Goal: Information Seeking & Learning: Learn about a topic

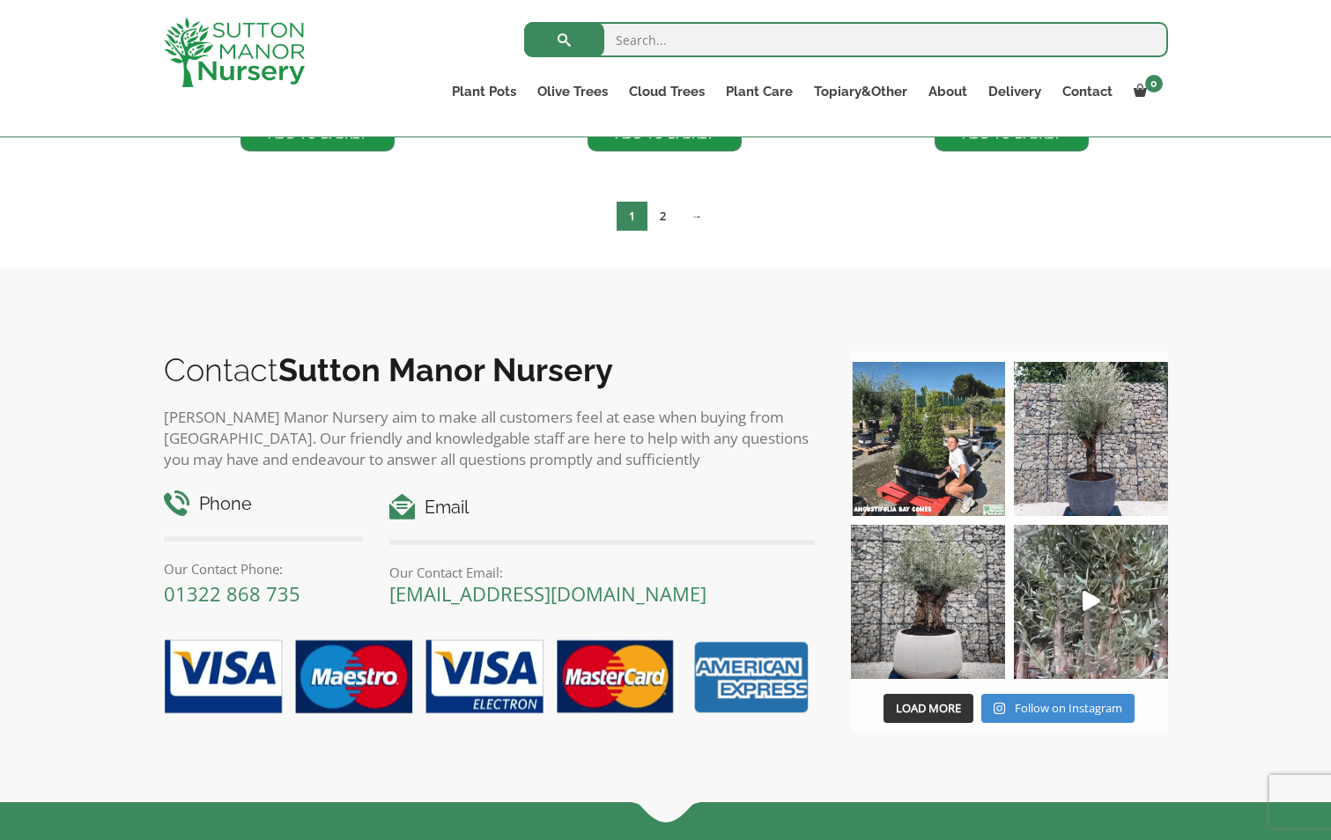
scroll to position [3152, 0]
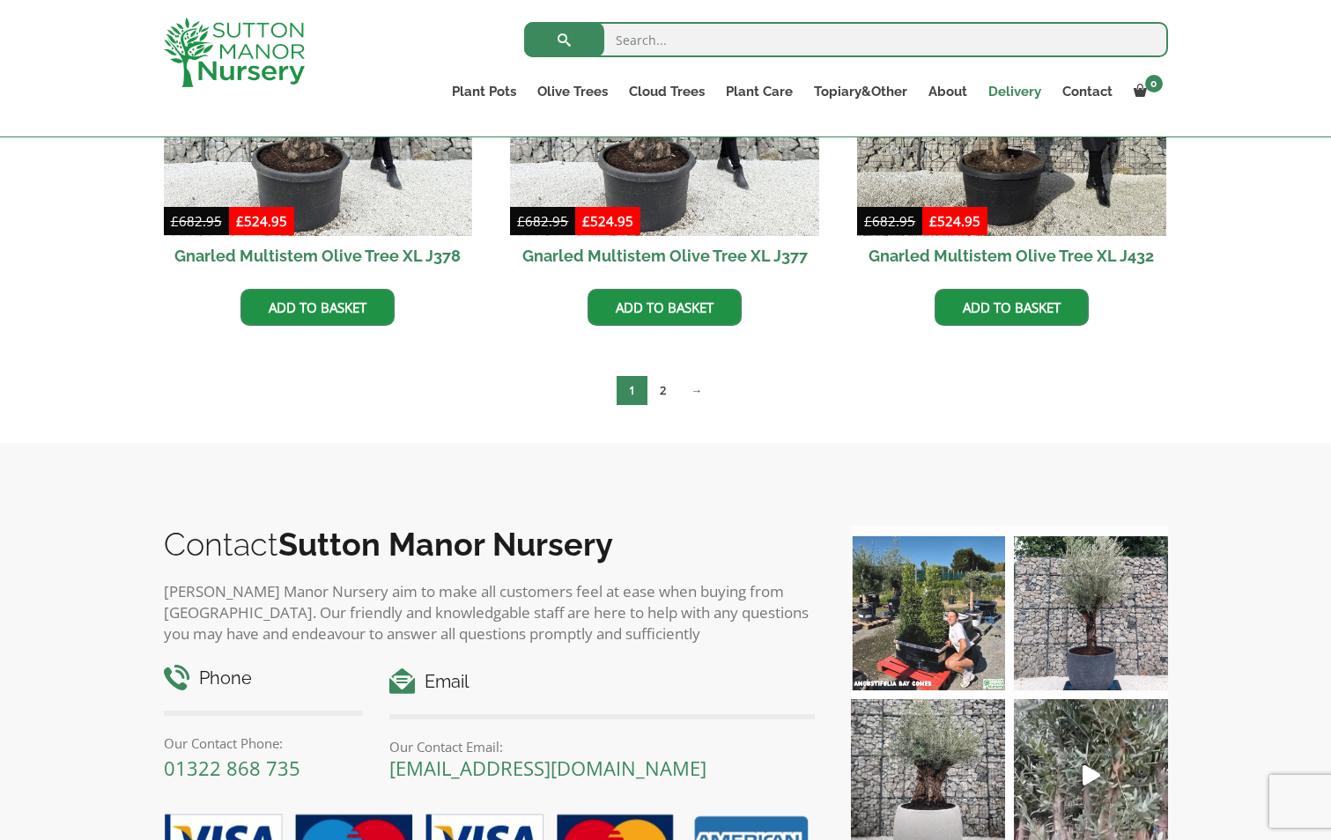
click at [1027, 91] on link "Delivery" at bounding box center [1015, 91] width 74 height 25
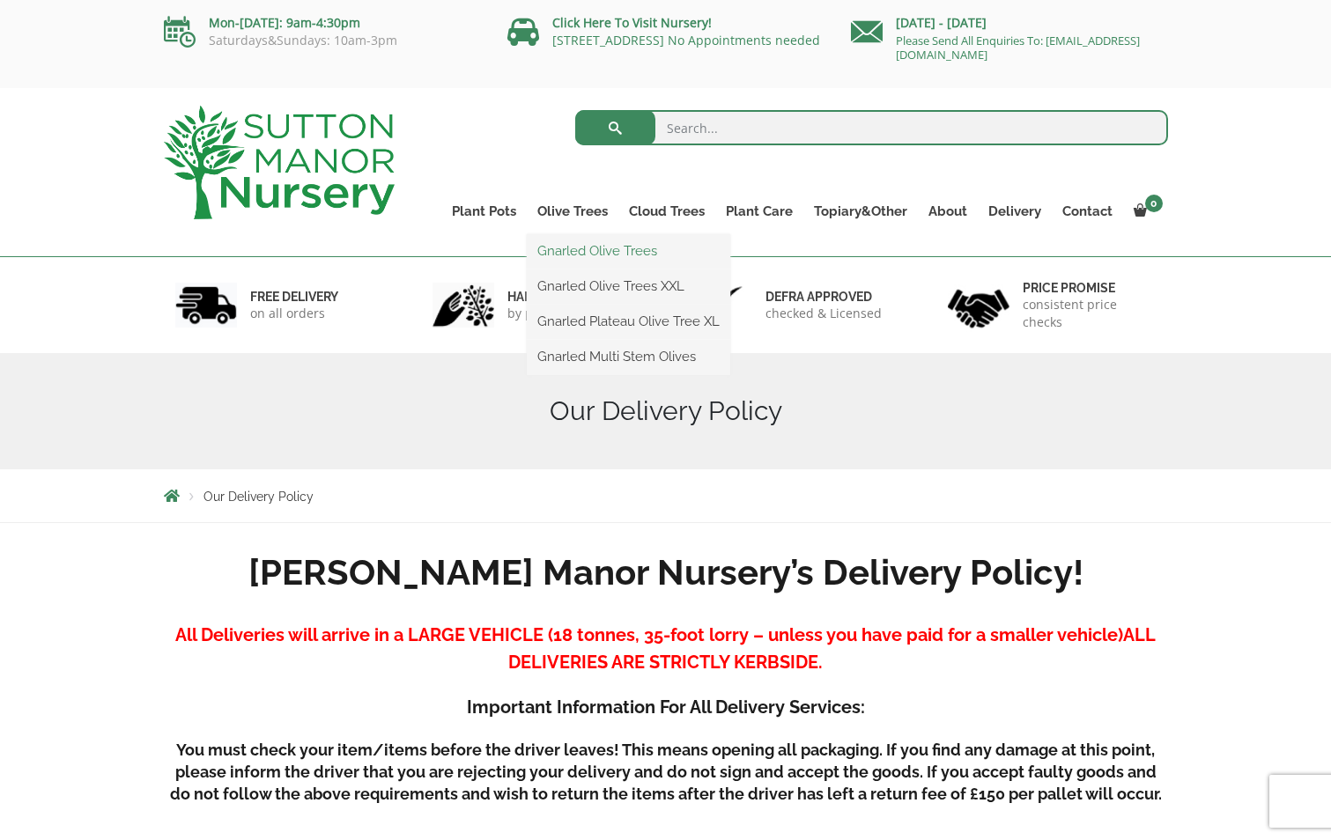
click at [579, 249] on link "Gnarled Olive Trees" at bounding box center [628, 251] width 203 height 26
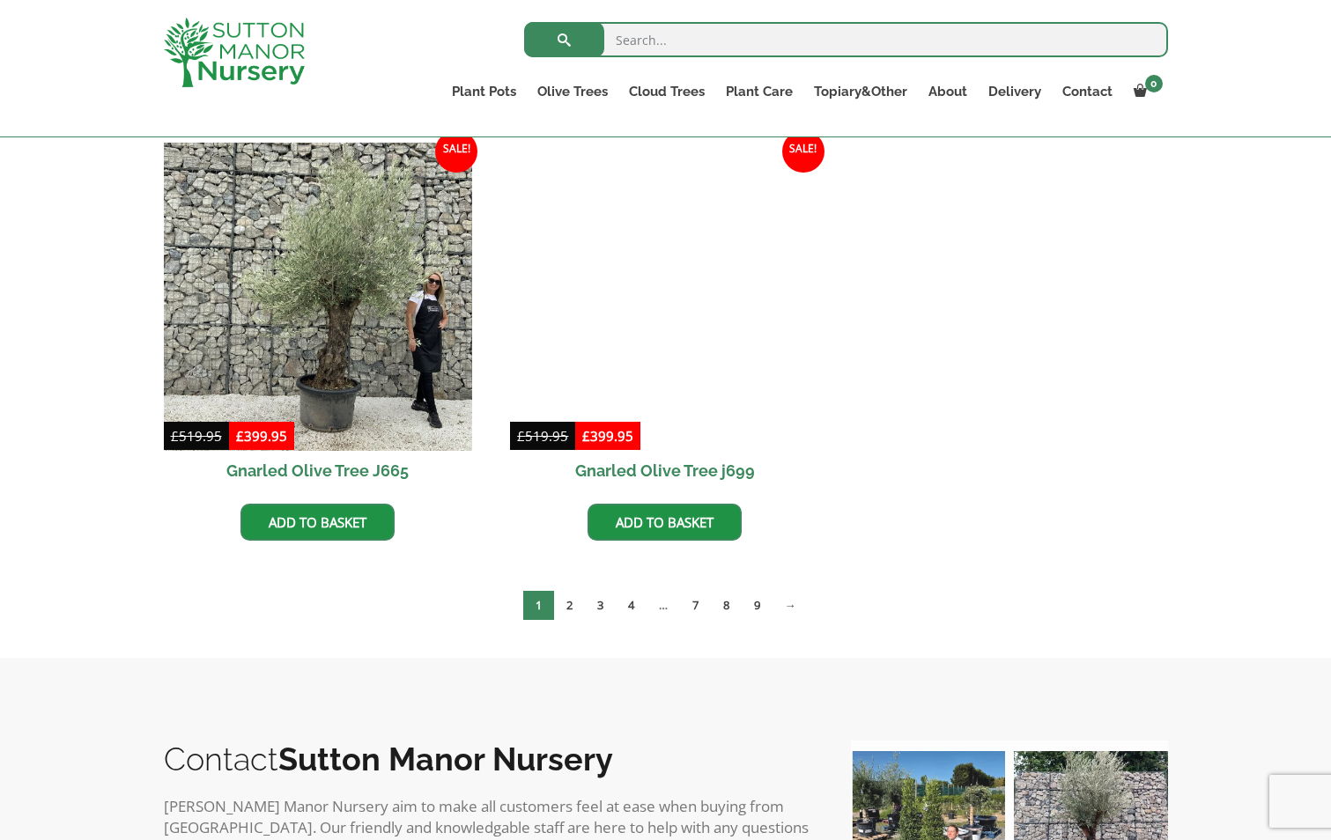
scroll to position [1762, 0]
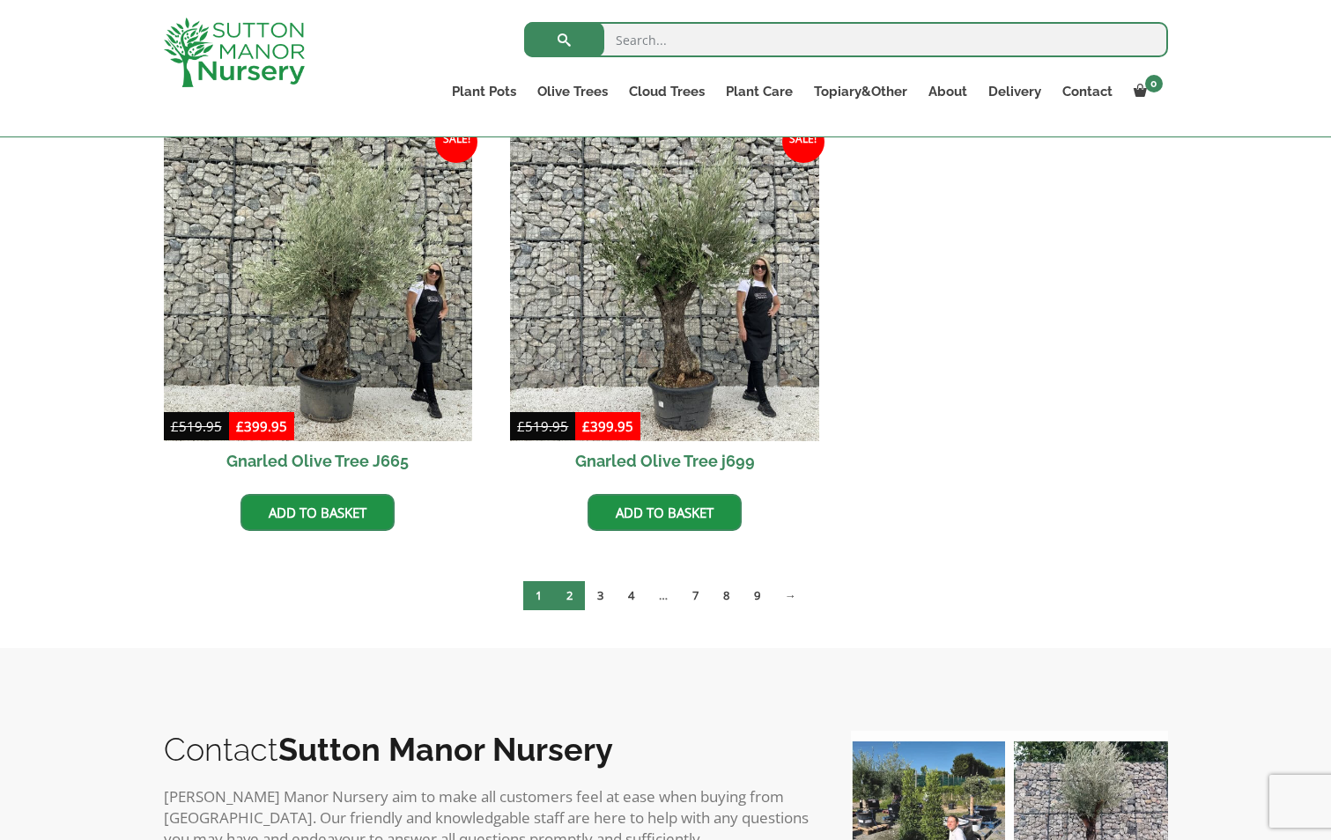
click at [569, 592] on link "2" at bounding box center [569, 595] width 31 height 29
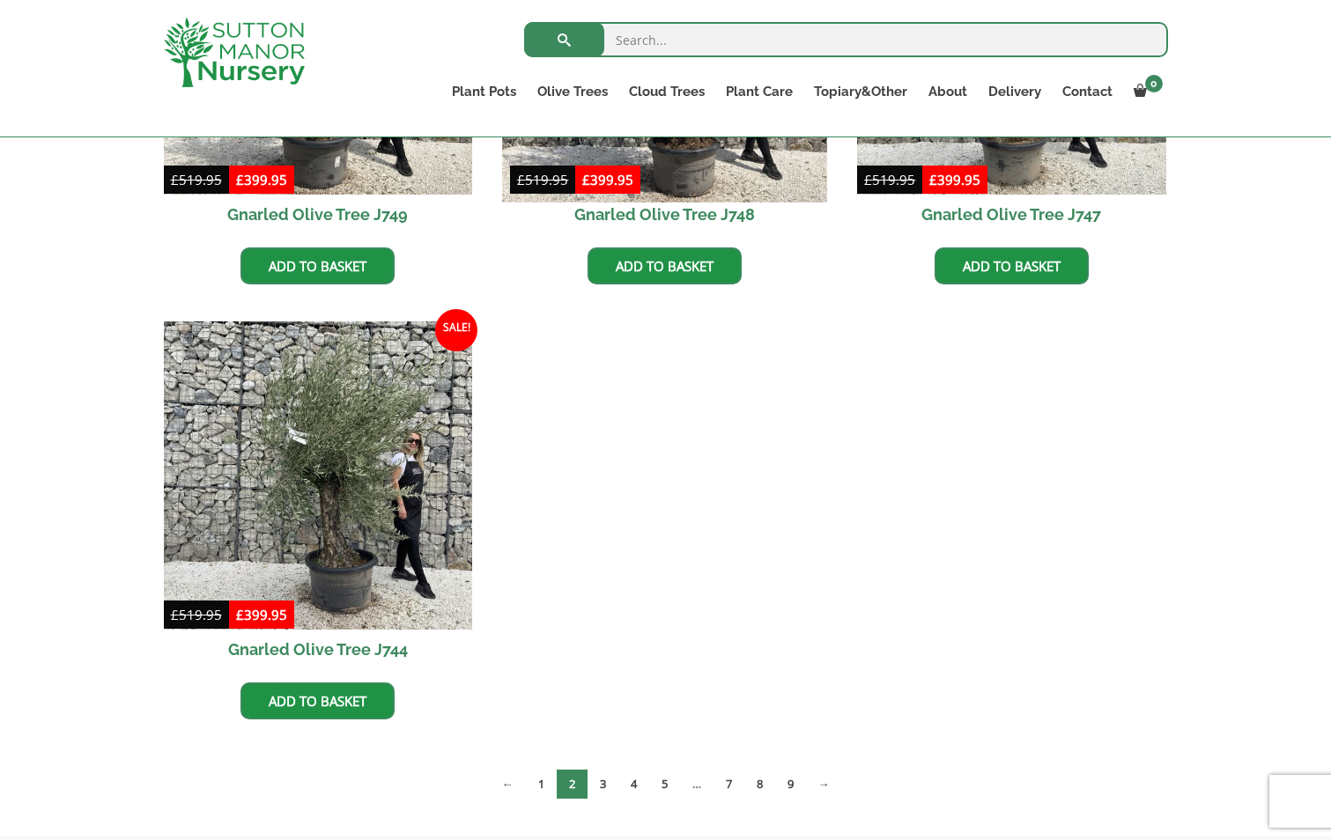
scroll to position [1585, 0]
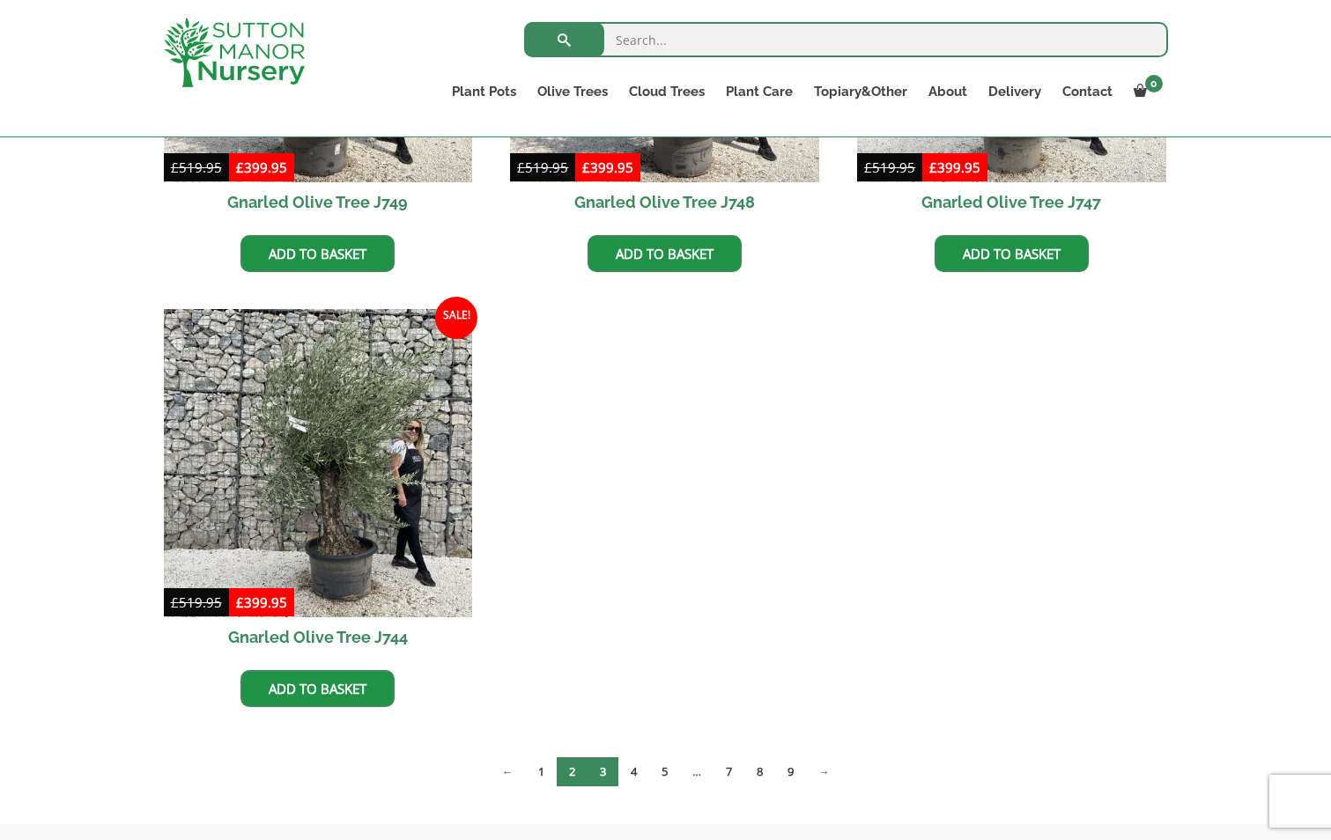
click at [598, 767] on link "3" at bounding box center [602, 771] width 31 height 29
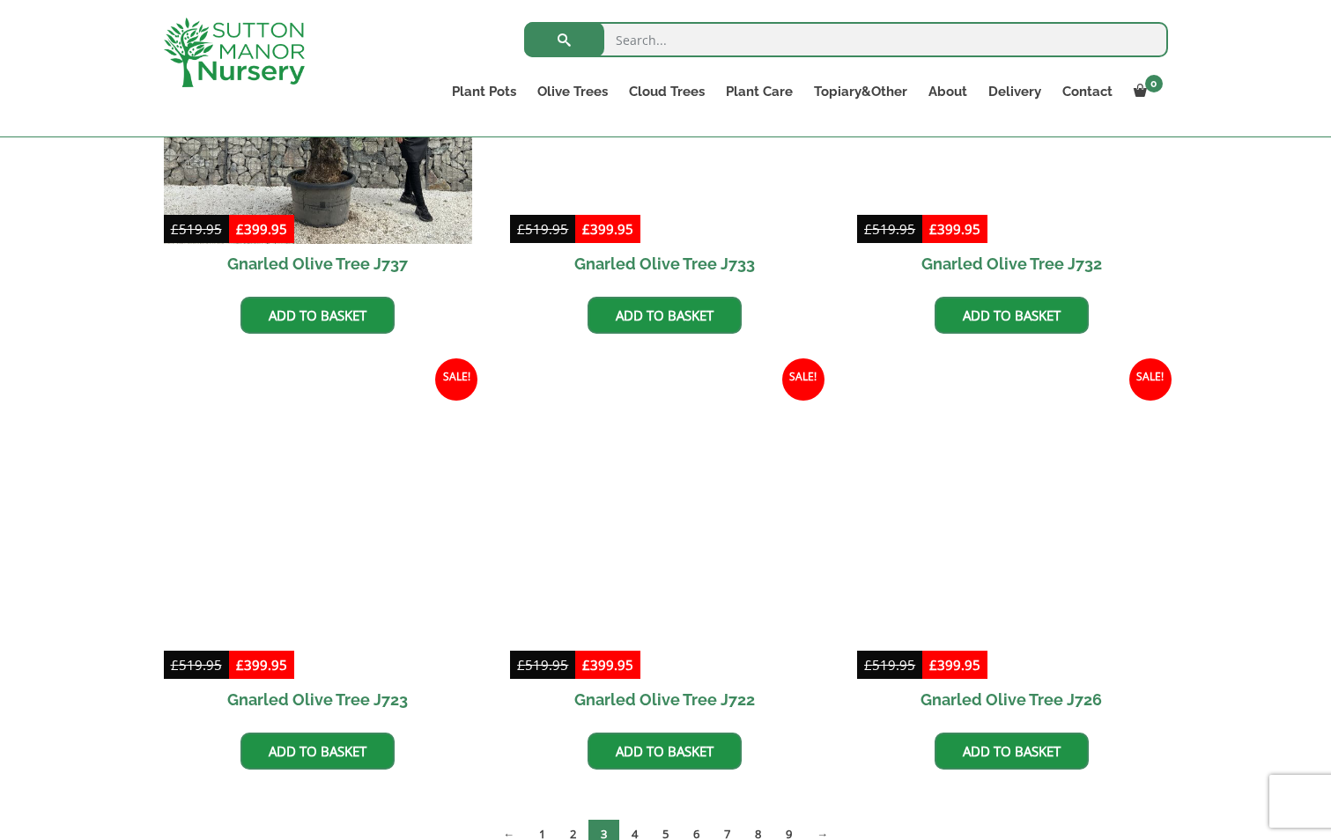
scroll to position [1145, 0]
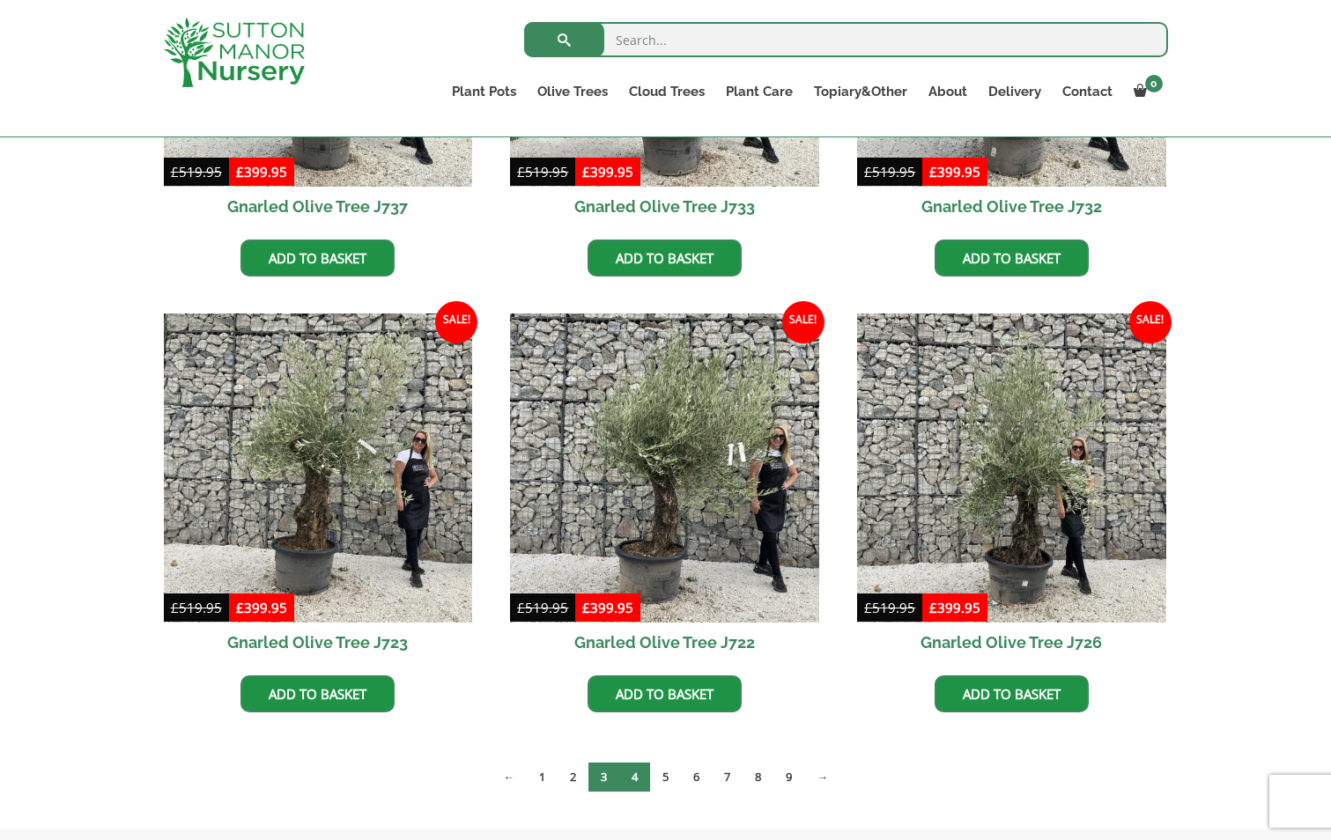
click at [629, 775] on link "4" at bounding box center [634, 777] width 31 height 29
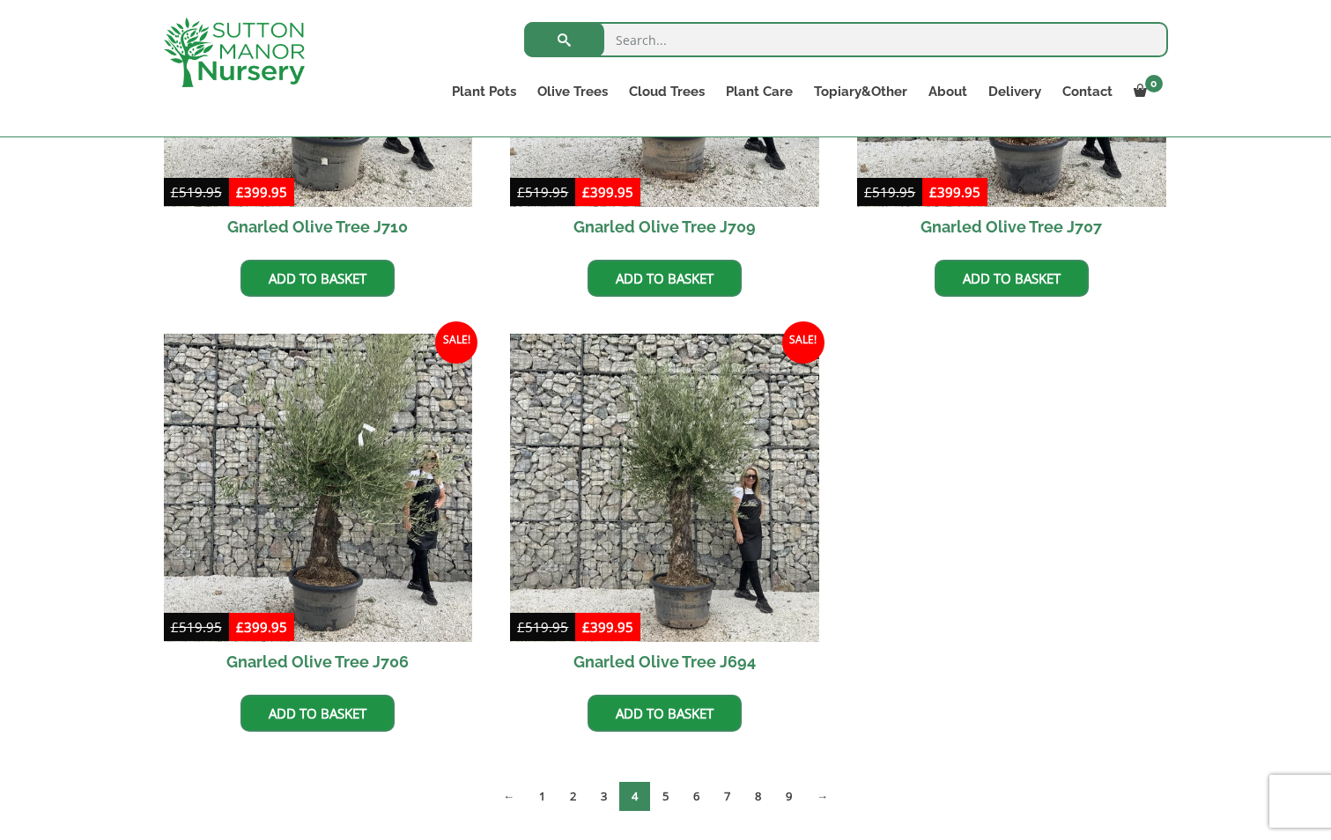
scroll to position [1585, 0]
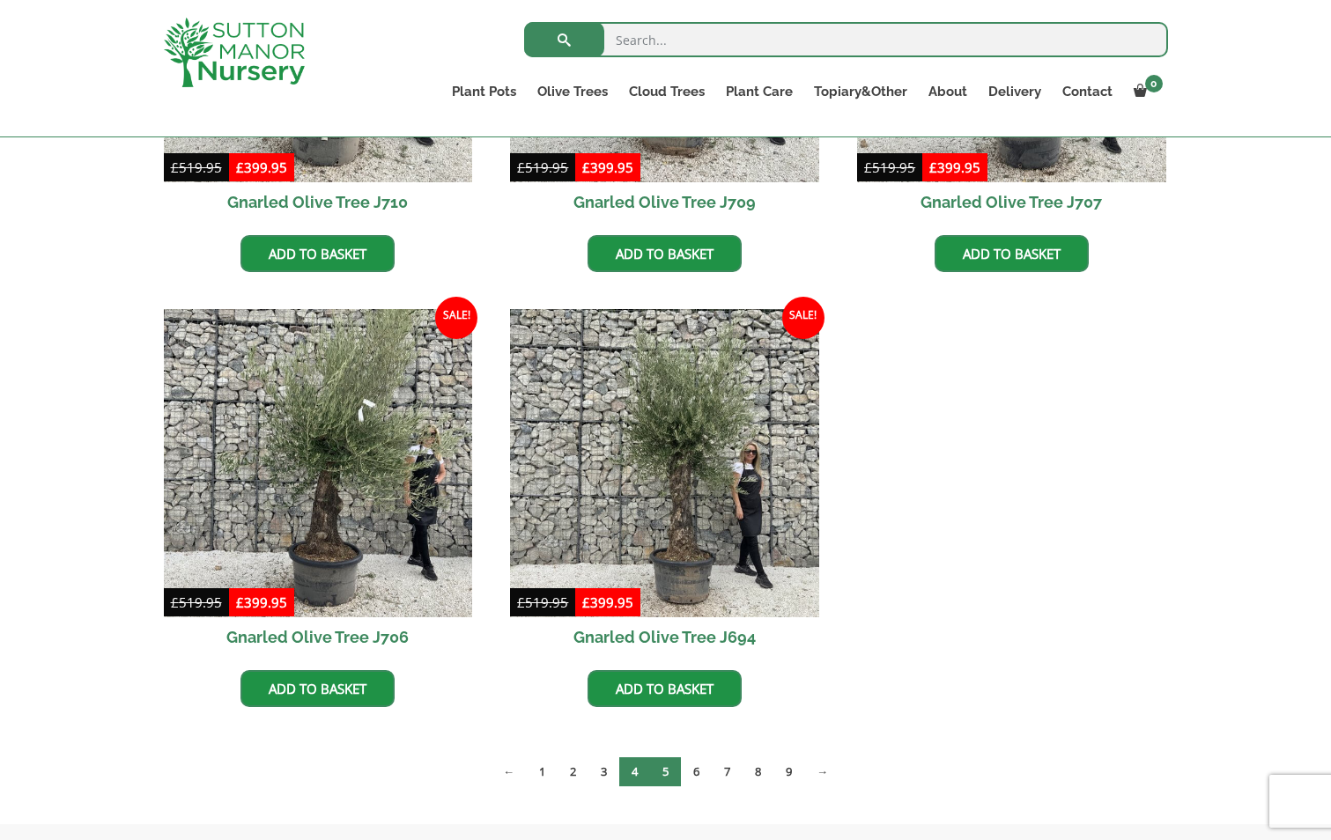
click at [662, 766] on link "5" at bounding box center [665, 771] width 31 height 29
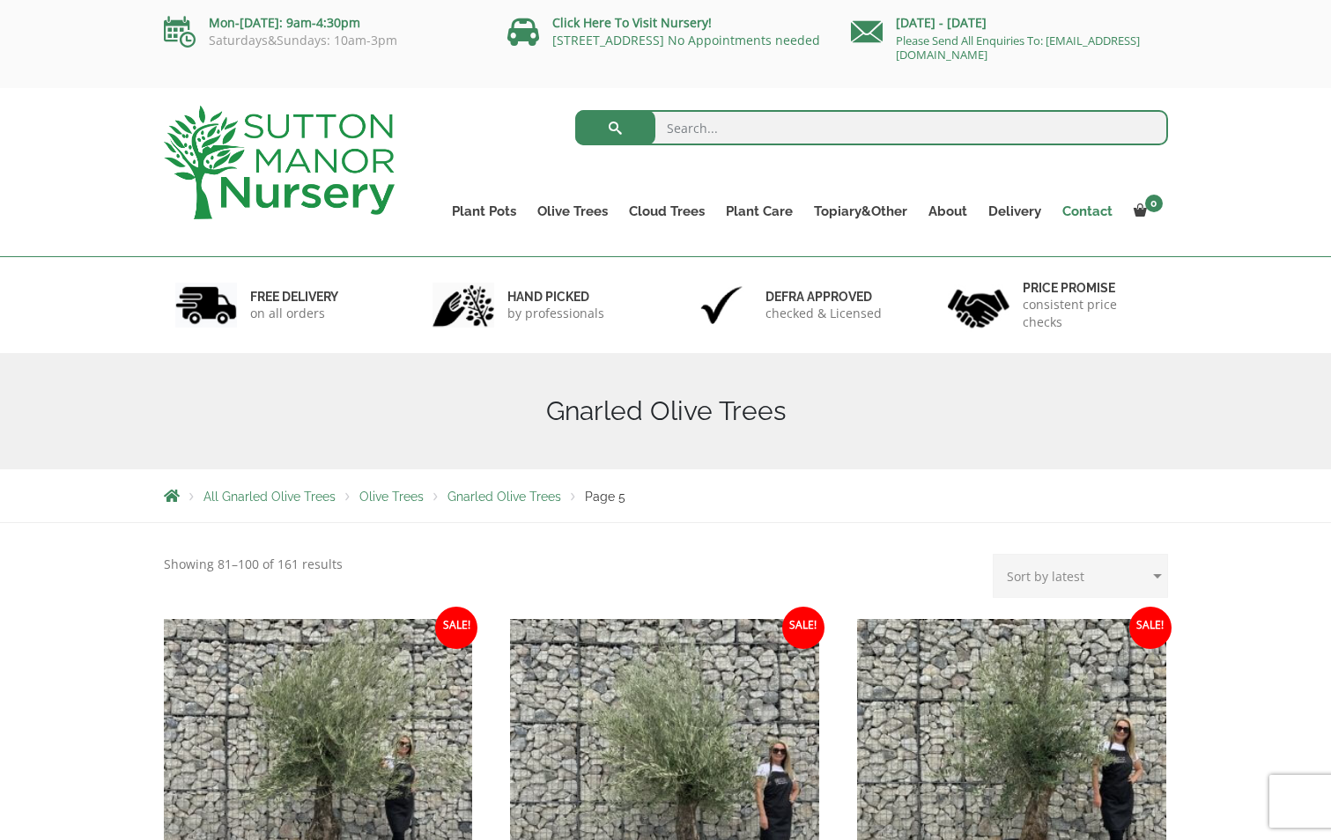
click at [1079, 206] on link "Contact" at bounding box center [1087, 211] width 71 height 25
